Goal: Information Seeking & Learning: Learn about a topic

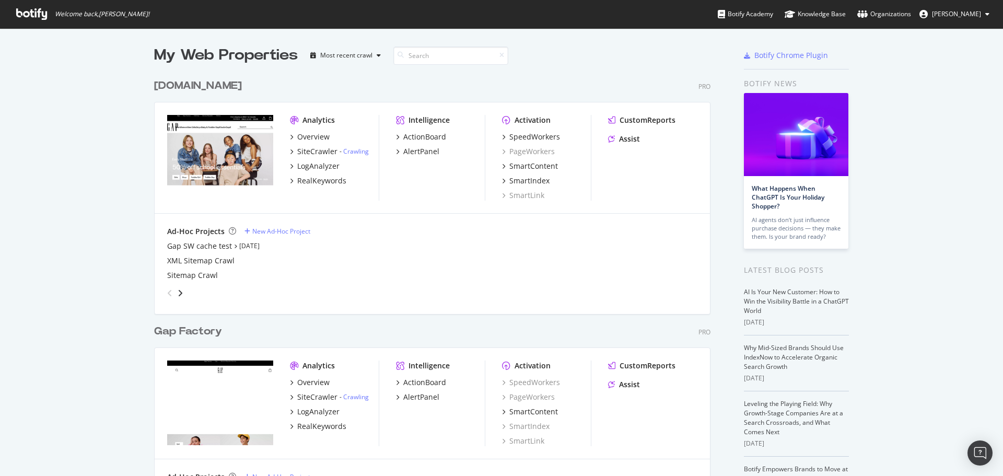
scroll to position [1196, 557]
click at [329, 183] on div "RealKeywords" at bounding box center [321, 181] width 49 height 10
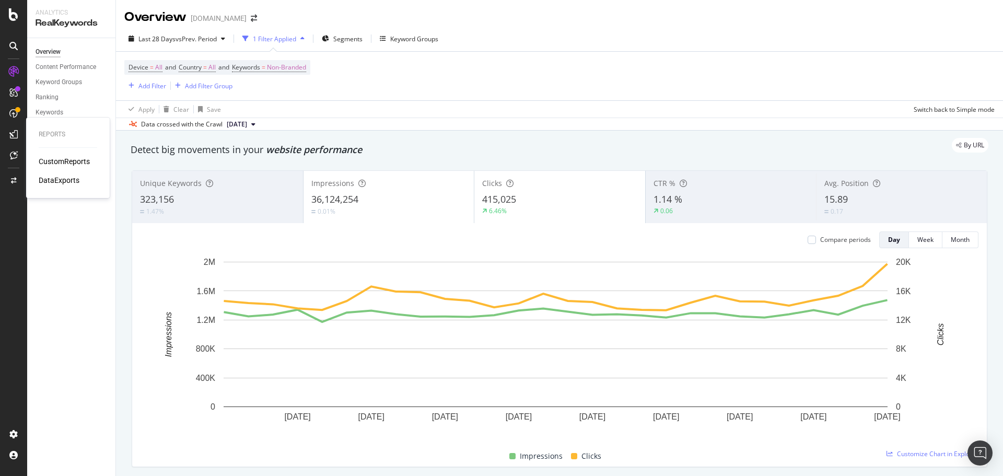
click at [52, 161] on div "CustomReports" at bounding box center [64, 161] width 51 height 10
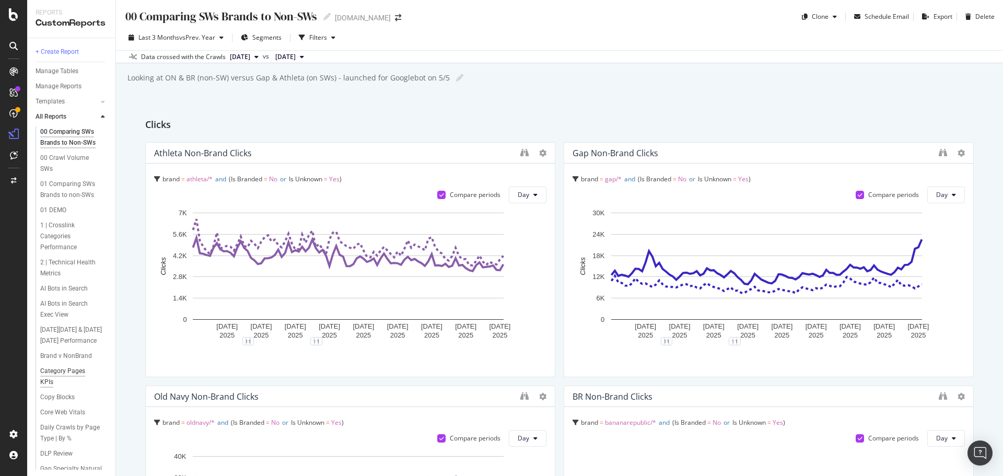
scroll to position [105, 0]
click at [62, 132] on div "1 | Crosslink Categories Performance" at bounding box center [71, 131] width 62 height 33
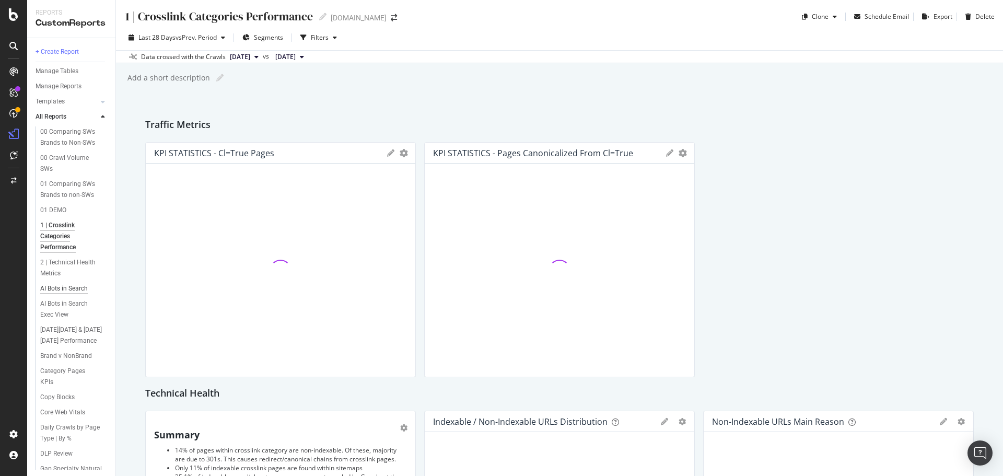
click at [71, 287] on div "AI Bots in Search" at bounding box center [64, 288] width 48 height 11
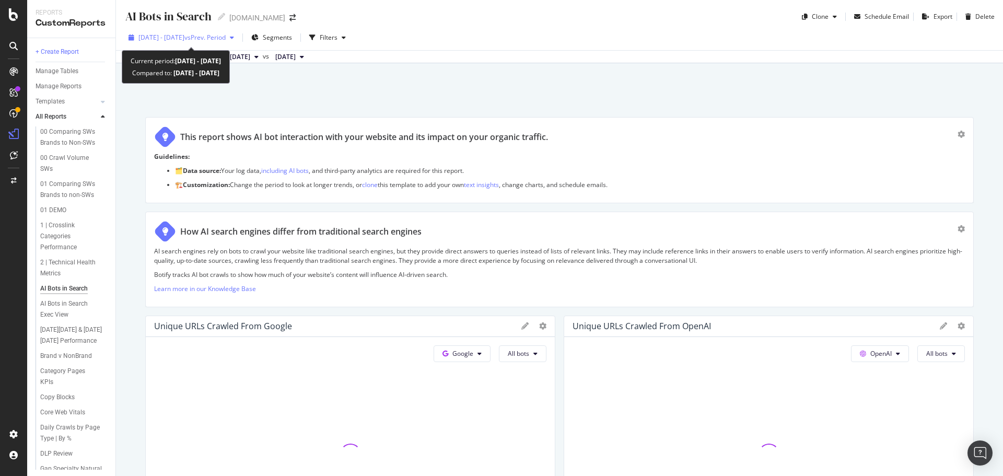
click at [184, 39] on span "[DATE] - [DATE]" at bounding box center [161, 37] width 46 height 9
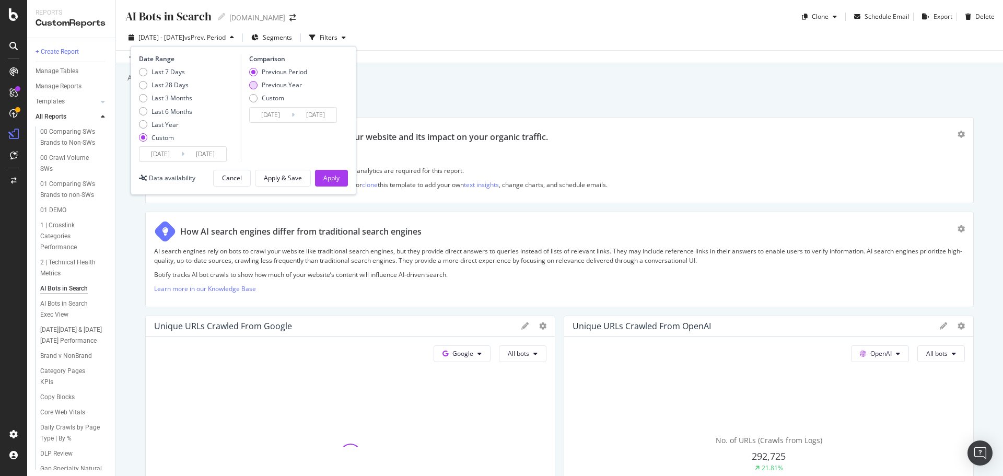
click at [148, 75] on div "Last 7 Days" at bounding box center [165, 71] width 53 height 9
type input "[DATE]"
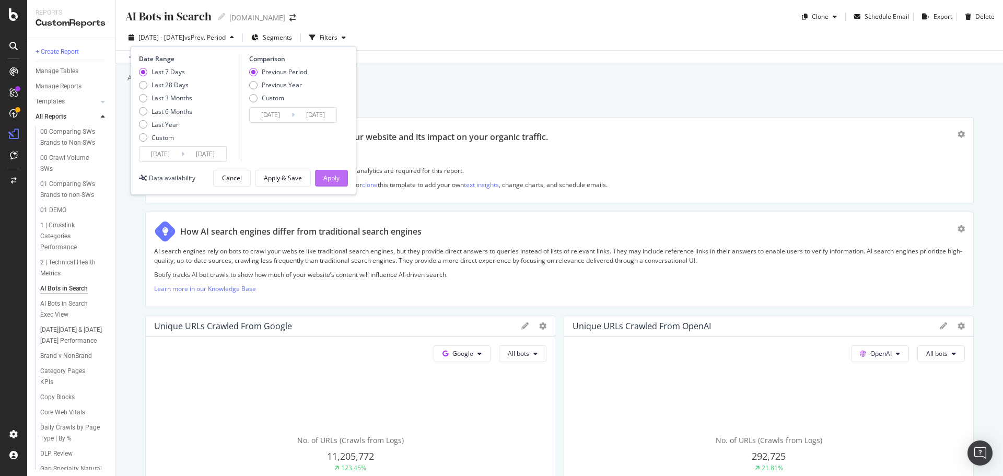
click at [341, 177] on button "Apply" at bounding box center [331, 178] width 33 height 17
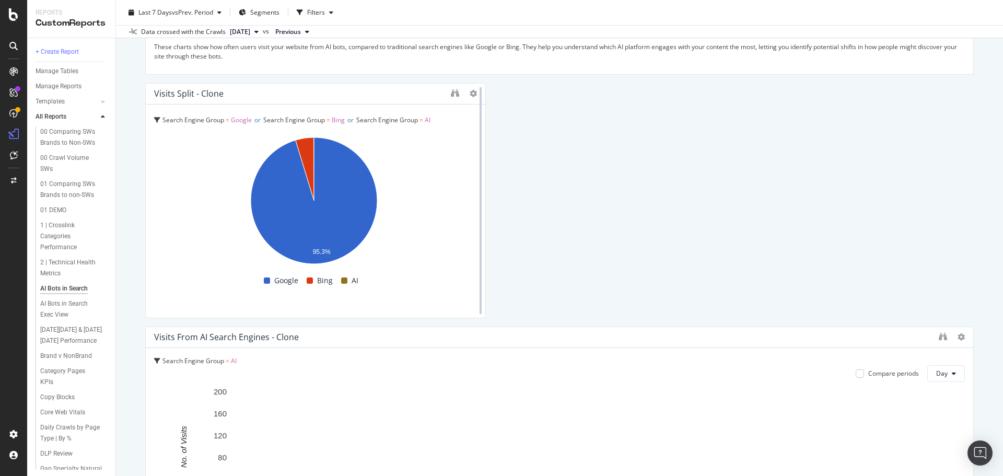
scroll to position [2557, 0]
